Goal: Information Seeking & Learning: Learn about a topic

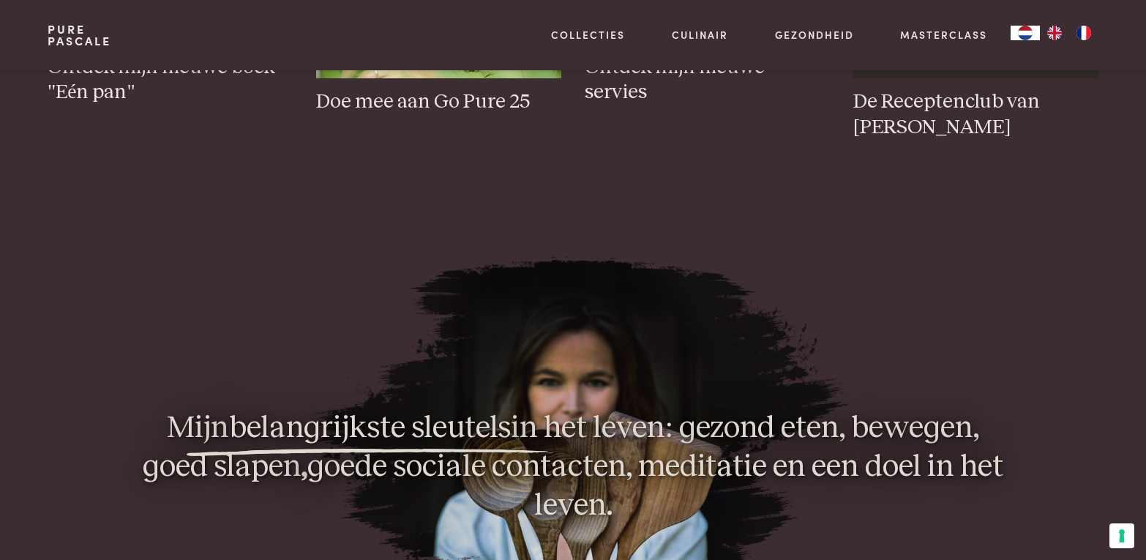
scroll to position [805, 0]
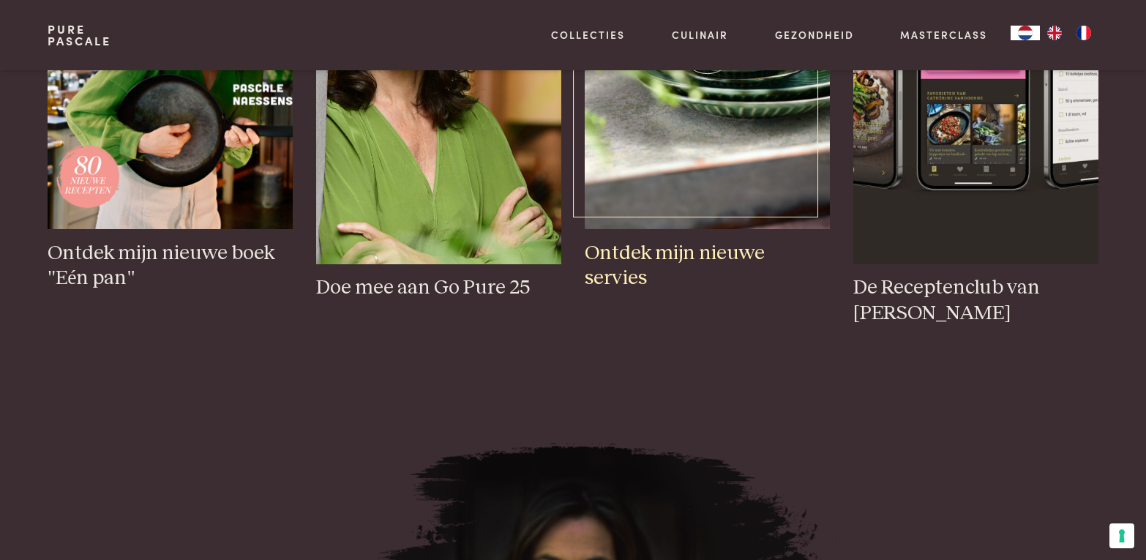
click at [752, 226] on img at bounding box center [707, 45] width 245 height 368
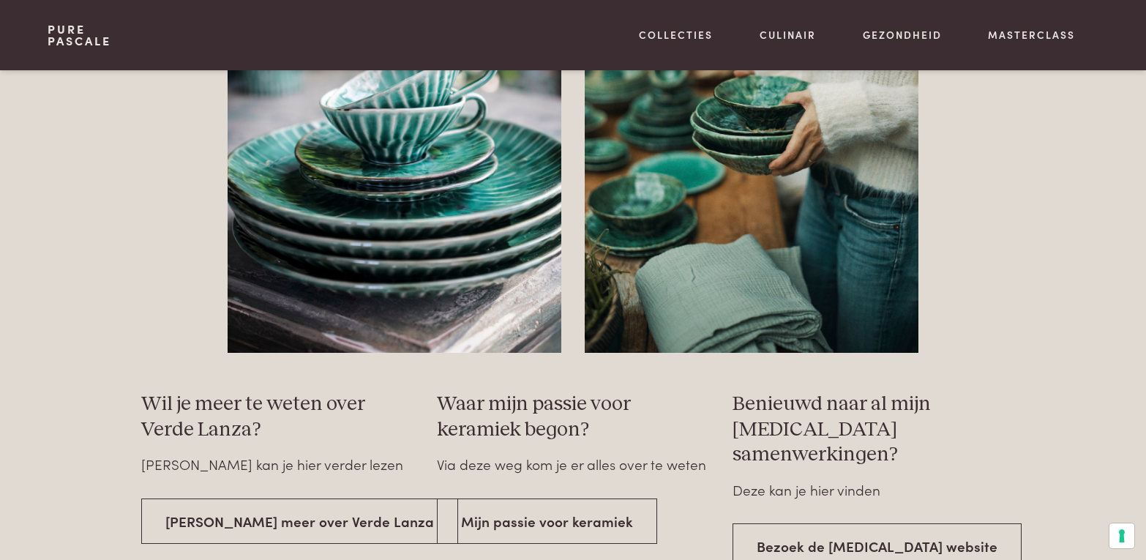
scroll to position [2562, 0]
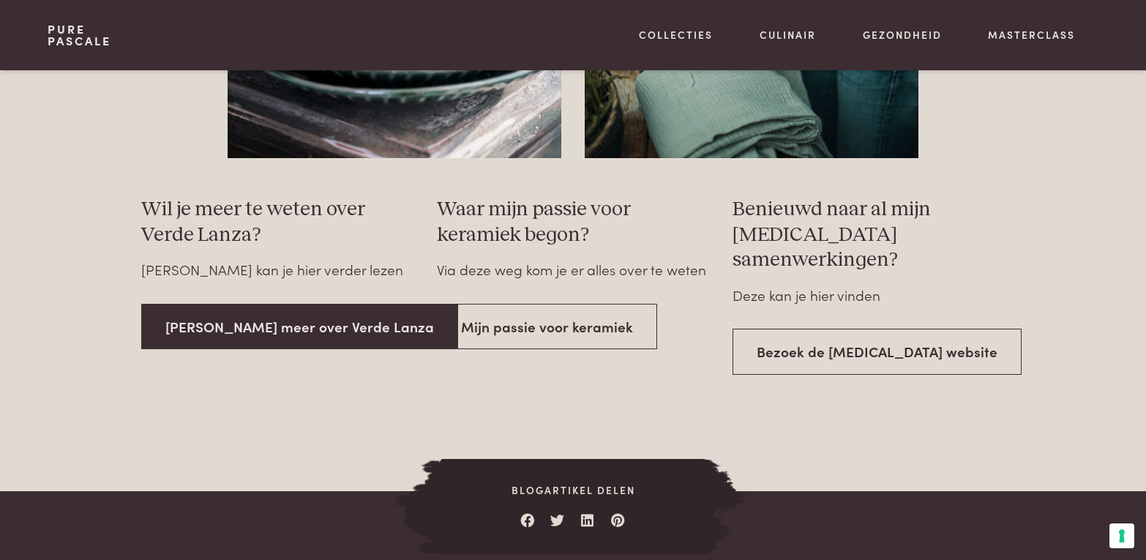
click at [261, 329] on link "Lees meer over Verde Lanza" at bounding box center [299, 327] width 317 height 46
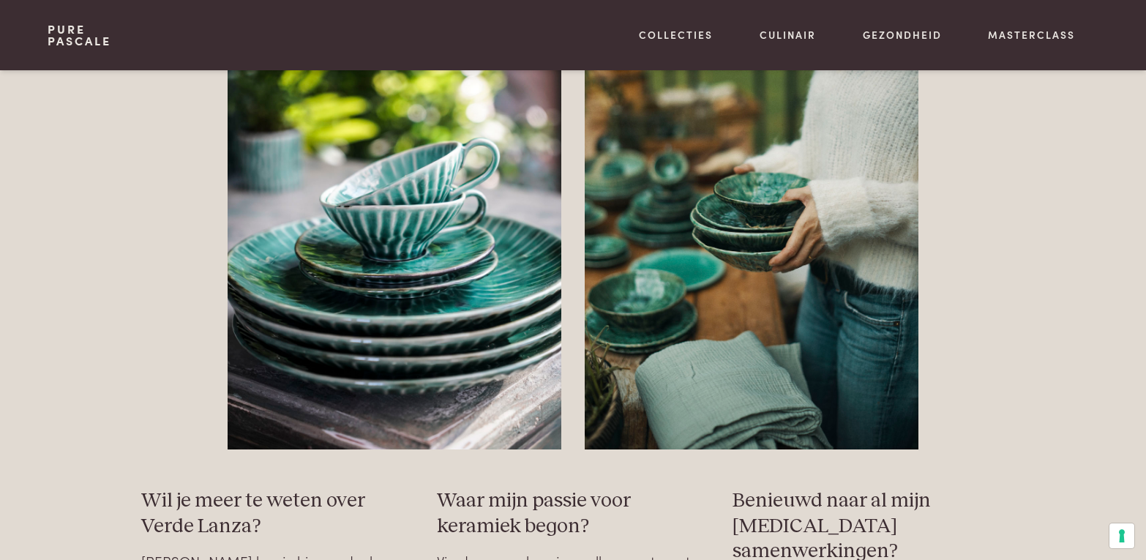
scroll to position [2269, 0]
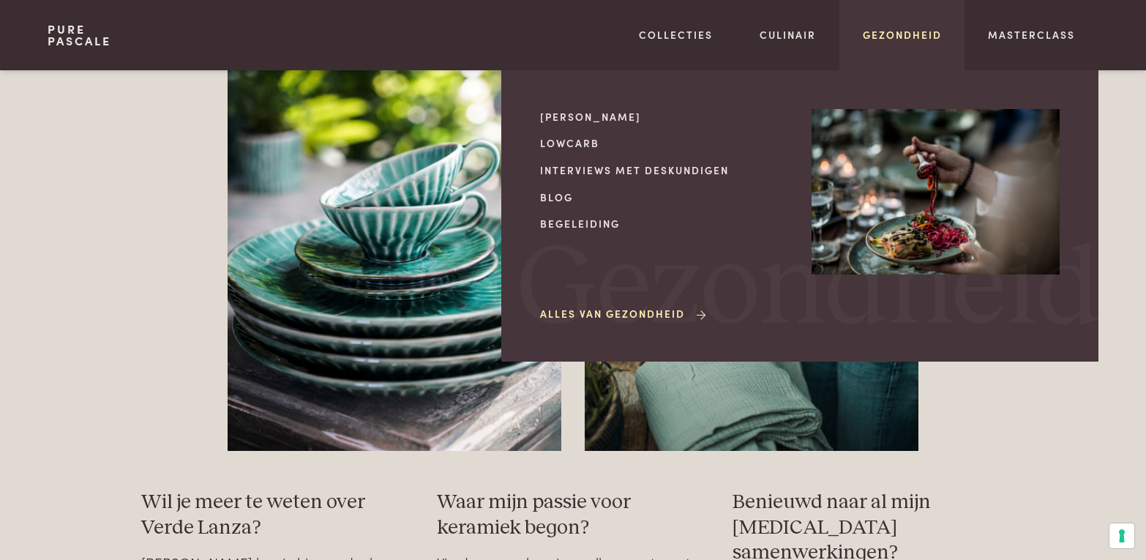
click at [883, 41] on link "Gezondheid" at bounding box center [902, 34] width 79 height 15
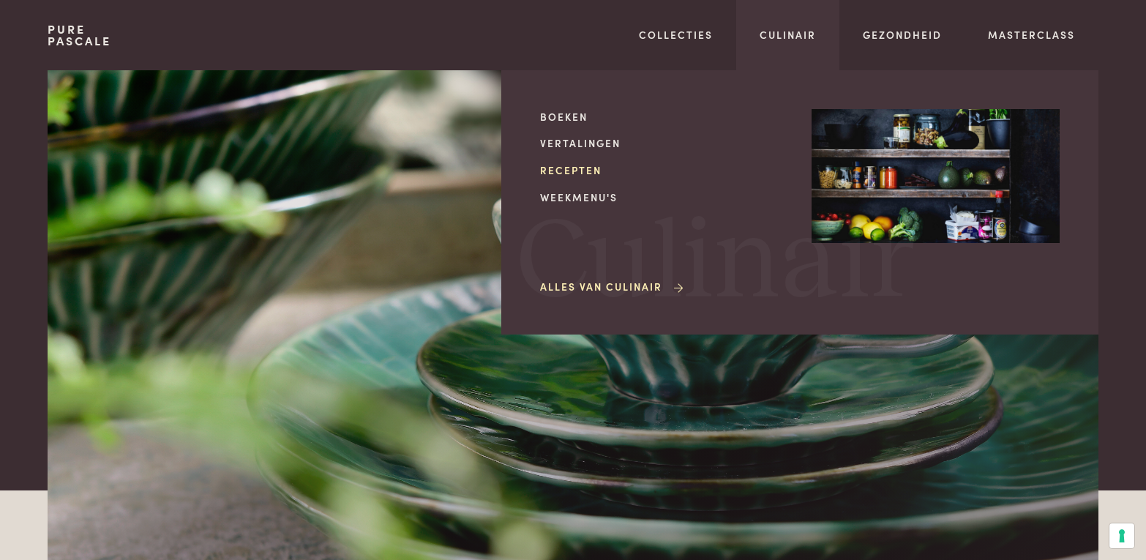
click at [572, 168] on link "Recepten" at bounding box center [664, 169] width 248 height 15
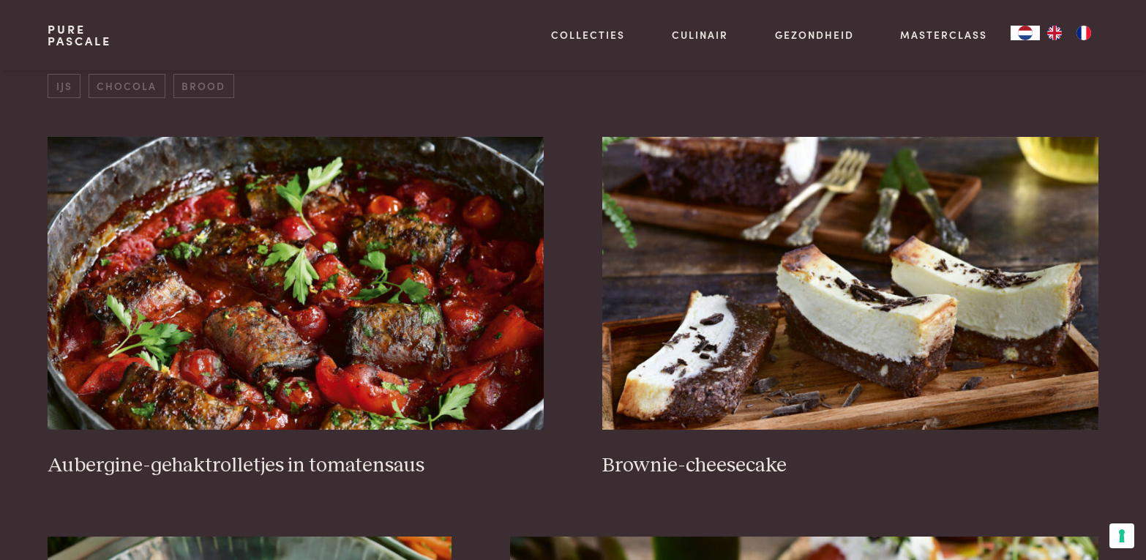
scroll to position [586, 0]
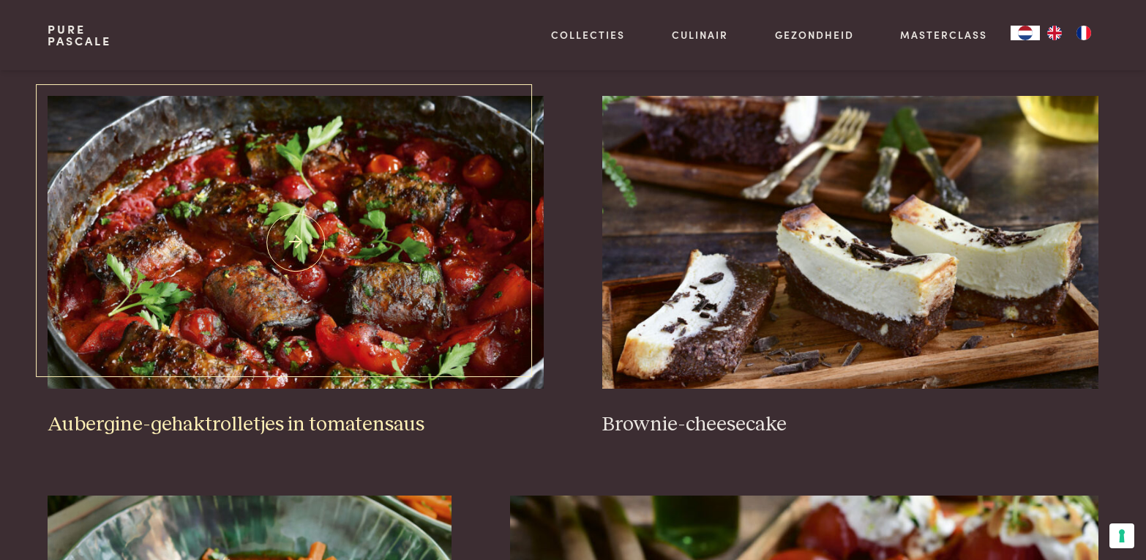
click at [410, 294] on img at bounding box center [296, 242] width 496 height 293
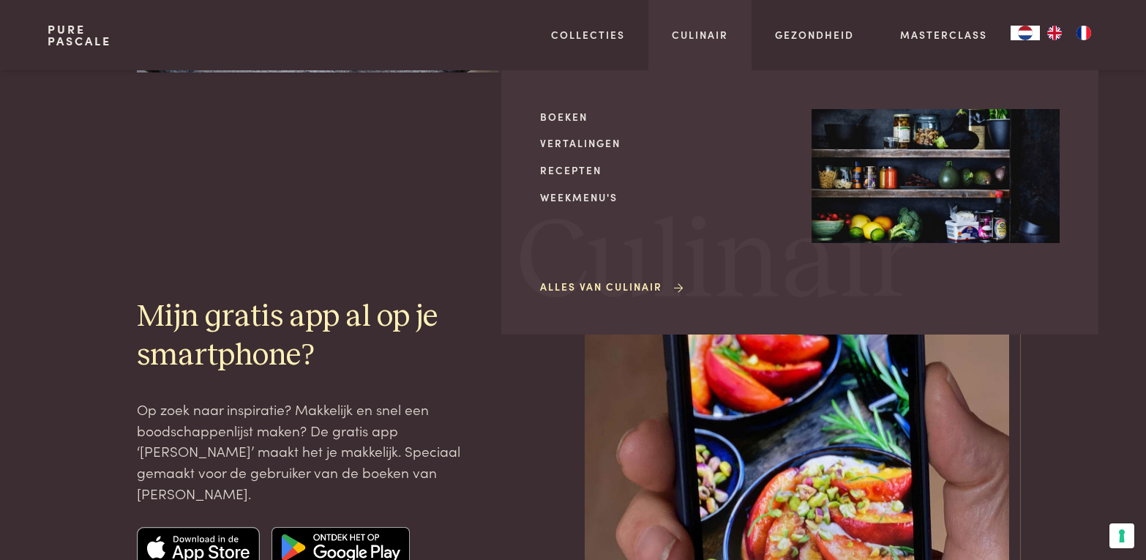
scroll to position [3586, 0]
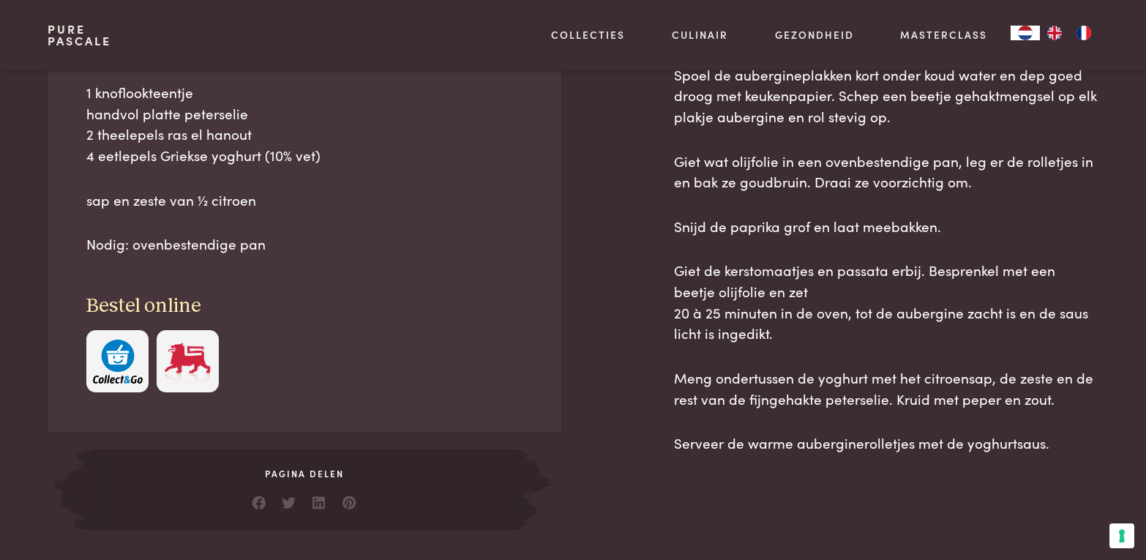
scroll to position [732, 0]
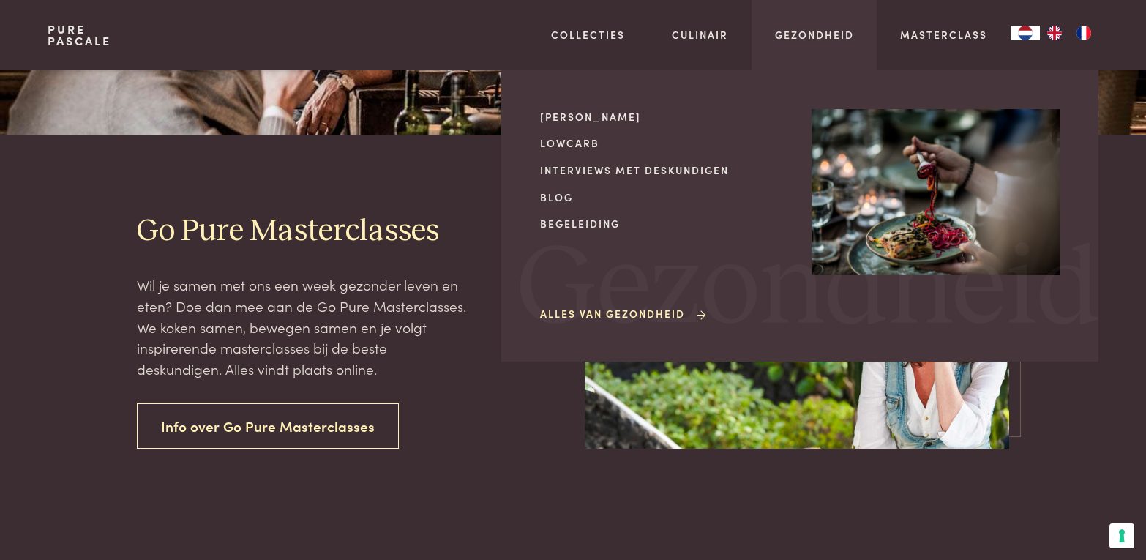
scroll to position [73, 0]
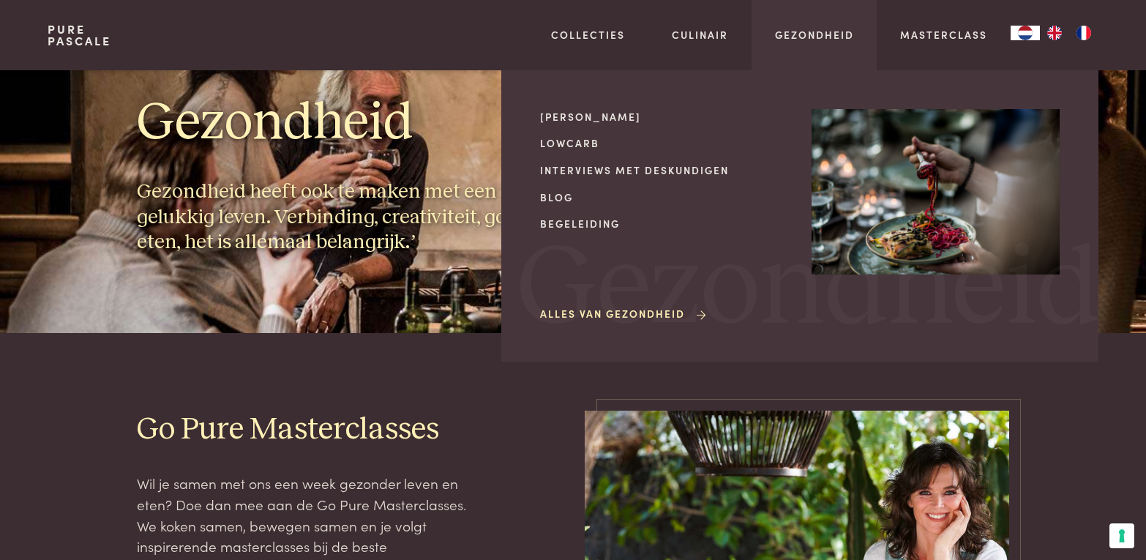
click at [577, 317] on link "Alles van Gezondheid" at bounding box center [624, 313] width 168 height 15
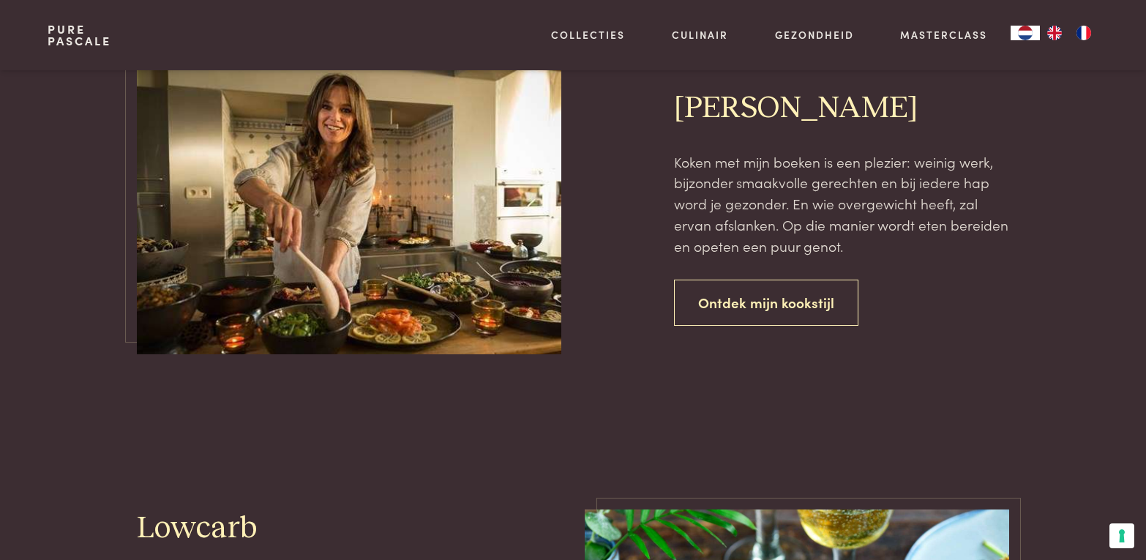
scroll to position [805, 0]
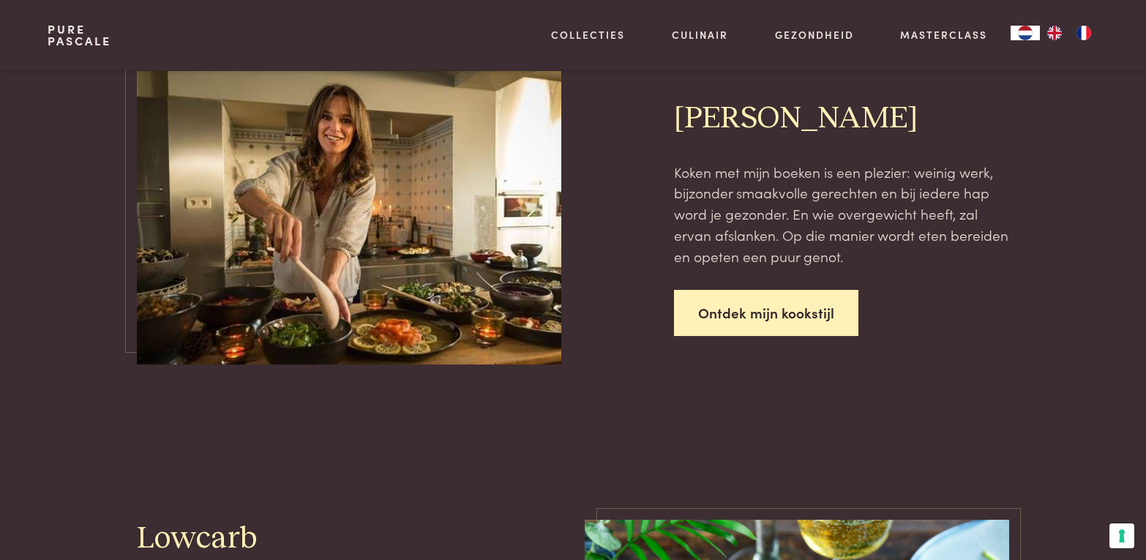
click at [746, 317] on link "Ontdek mijn kookstijl" at bounding box center [766, 313] width 184 height 46
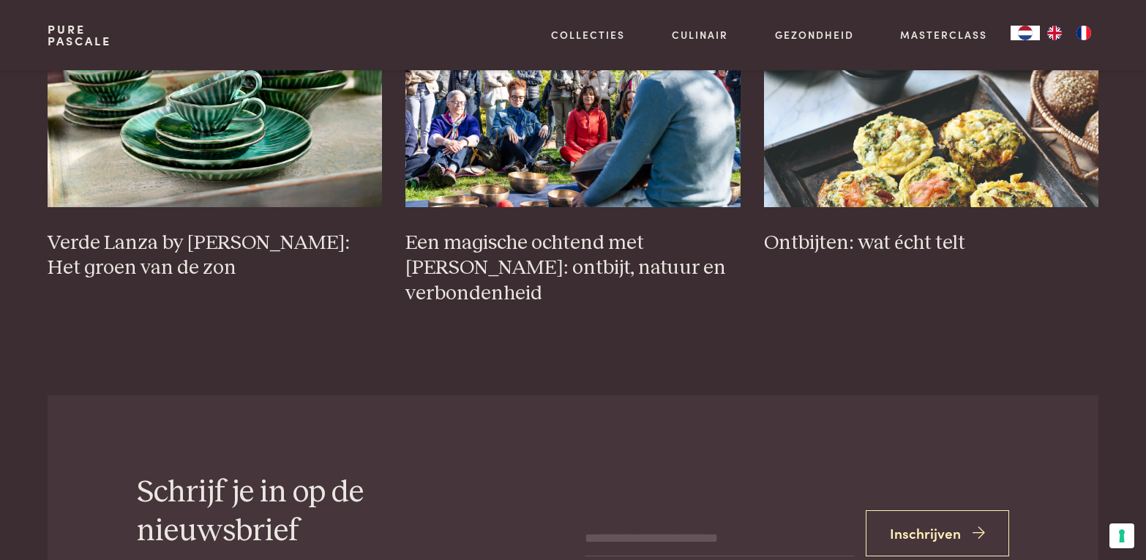
scroll to position [6116, 0]
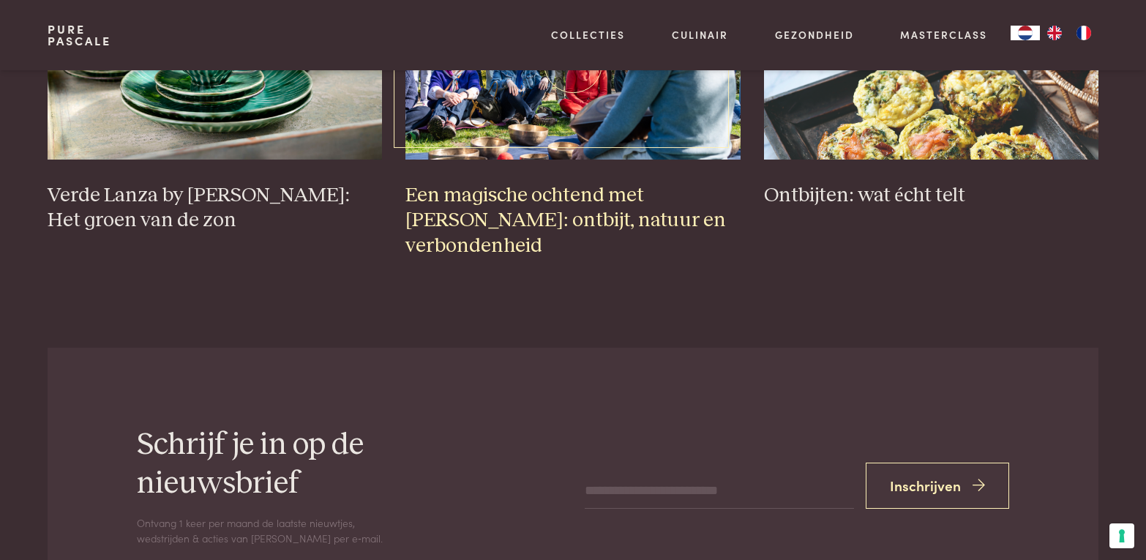
click at [626, 159] on img at bounding box center [572, 63] width 335 height 191
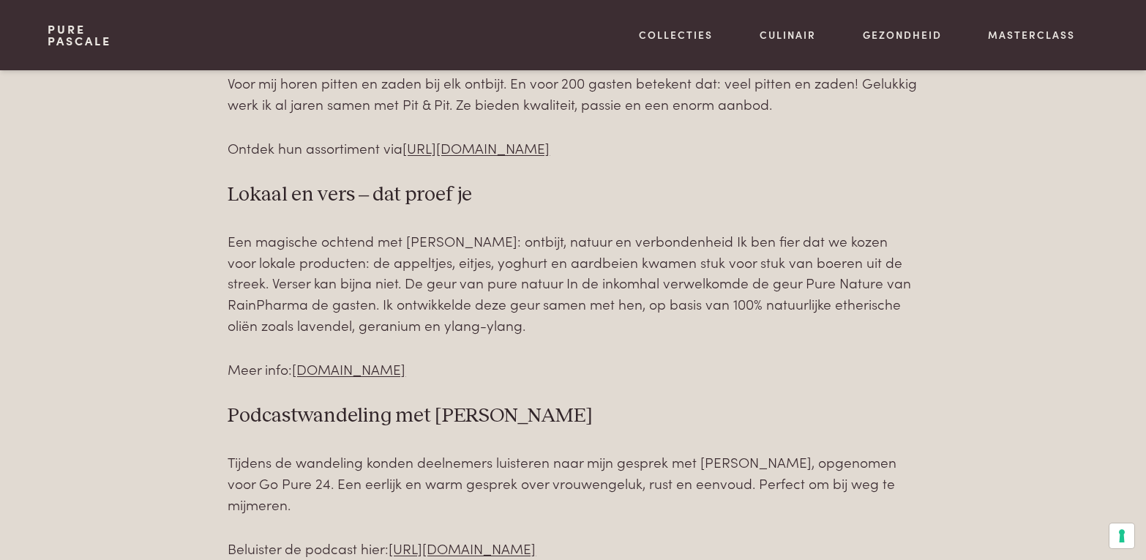
scroll to position [2562, 0]
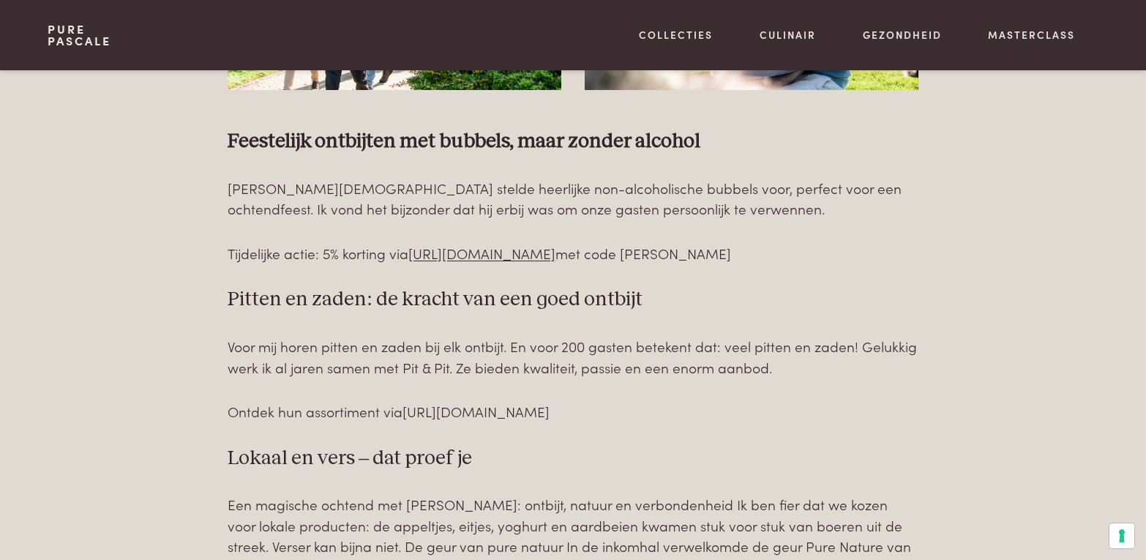
click at [493, 401] on link "[URL][DOMAIN_NAME]" at bounding box center [476, 411] width 147 height 20
